Goal: Find specific page/section: Find specific page/section

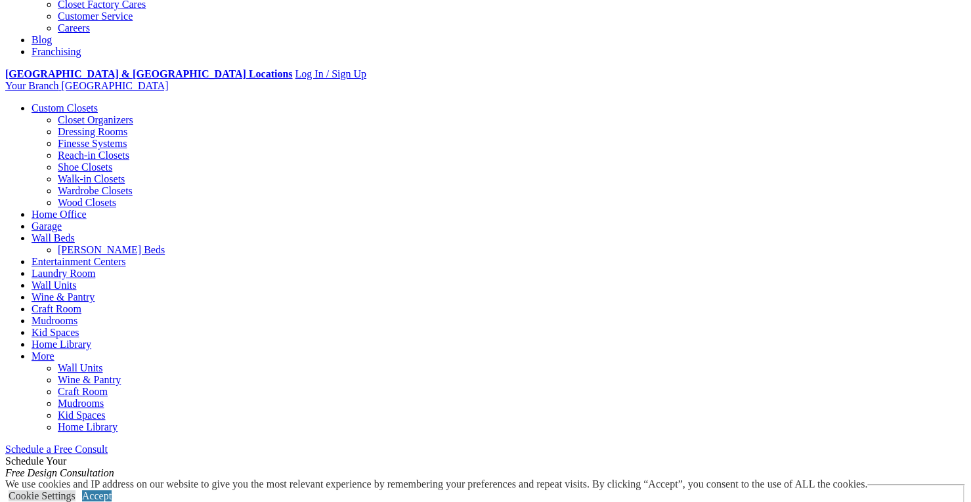
scroll to position [460, 0]
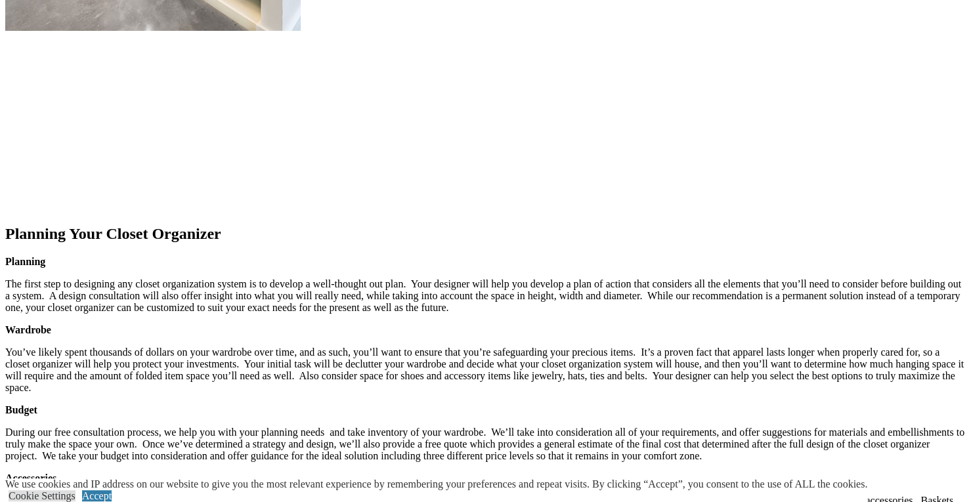
scroll to position [2298, 0]
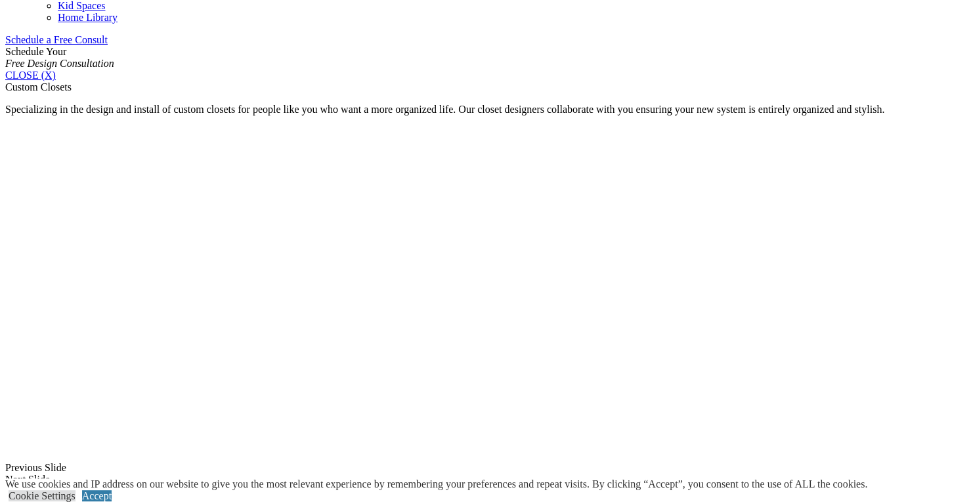
scroll to position [460, 0]
